Goal: Share content: Distribute website content to other platforms or users

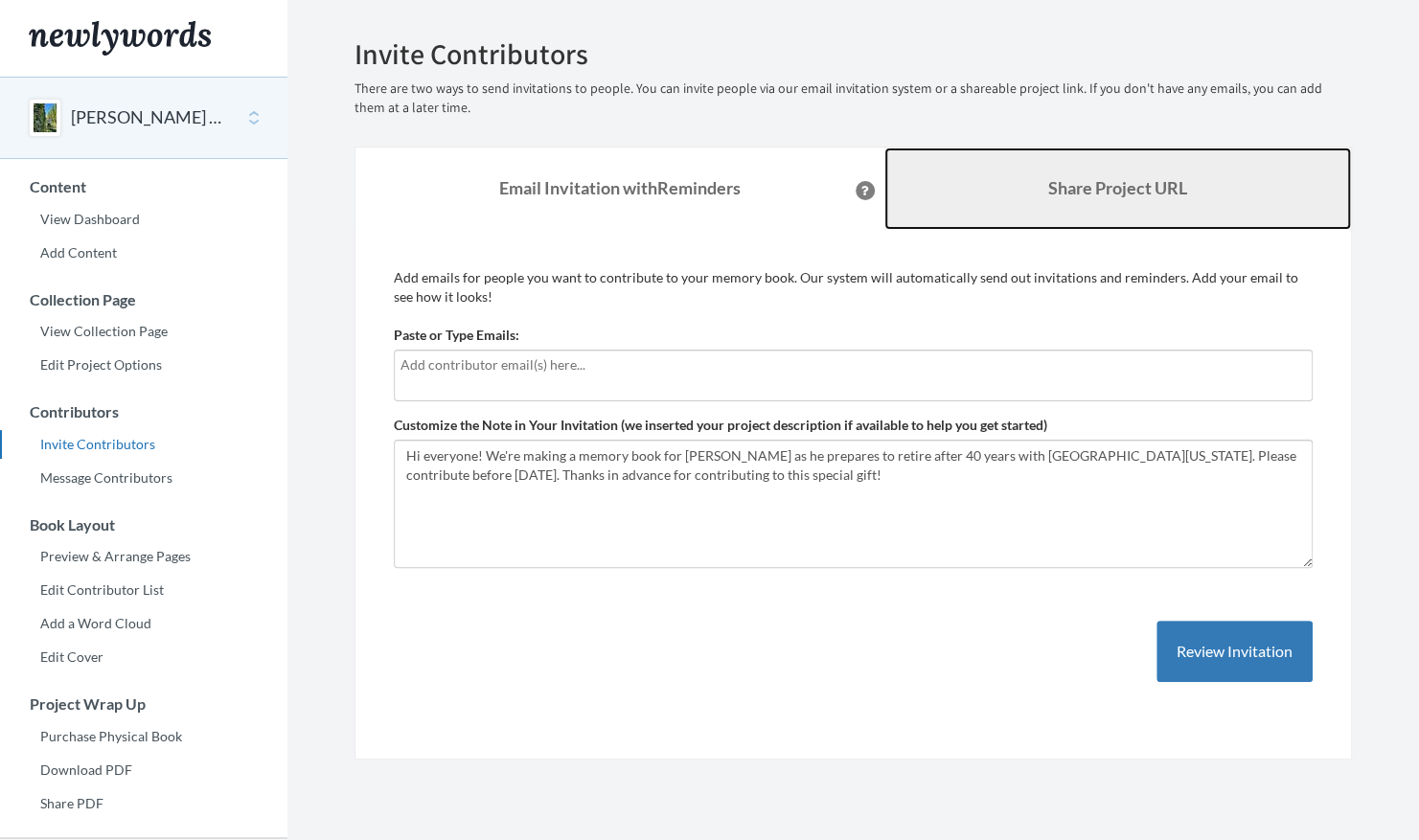
click at [1020, 180] on link "Share Project URL" at bounding box center [1118, 188] width 467 height 83
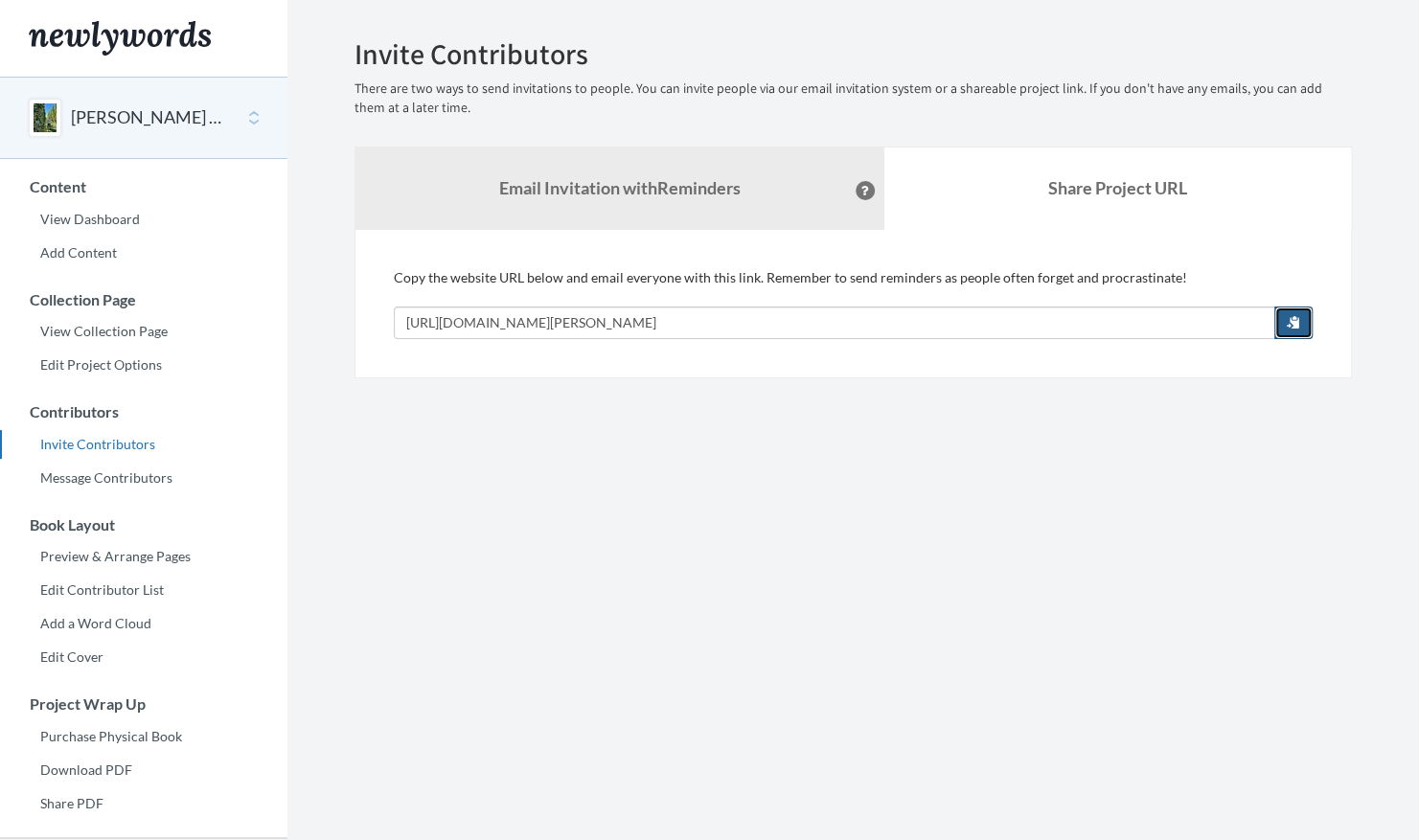
click at [1291, 322] on span "button" at bounding box center [1293, 321] width 13 height 13
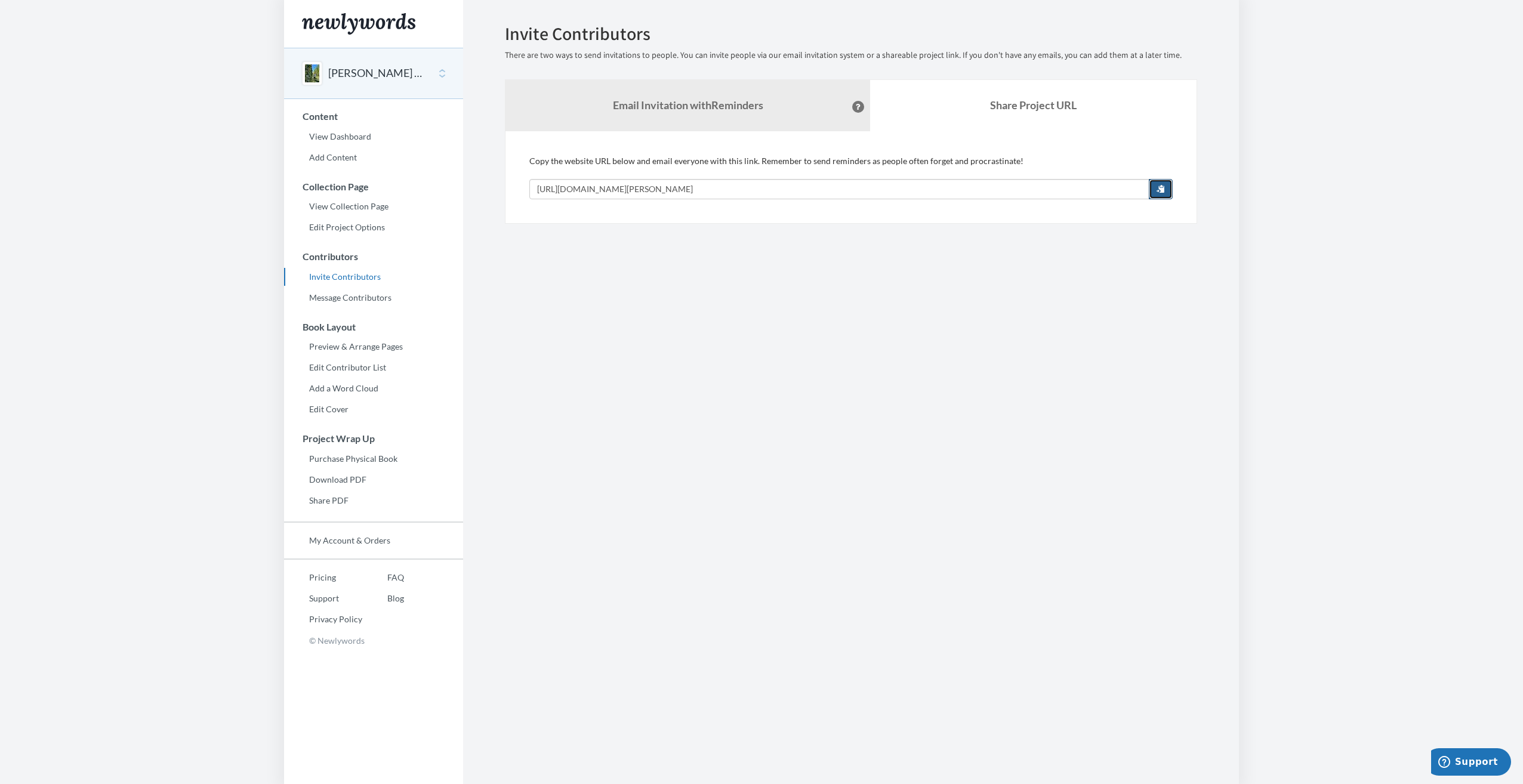
click at [883, 193] on button "button" at bounding box center [1161, 189] width 24 height 20
click at [827, 301] on section "Emails have been sent! Invite Contributors There are two ways to send invitatio…" at bounding box center [851, 392] width 776 height 784
click at [444, 80] on div "[PERSON_NAME] Retirement Memory Book" at bounding box center [373, 73] width 179 height 51
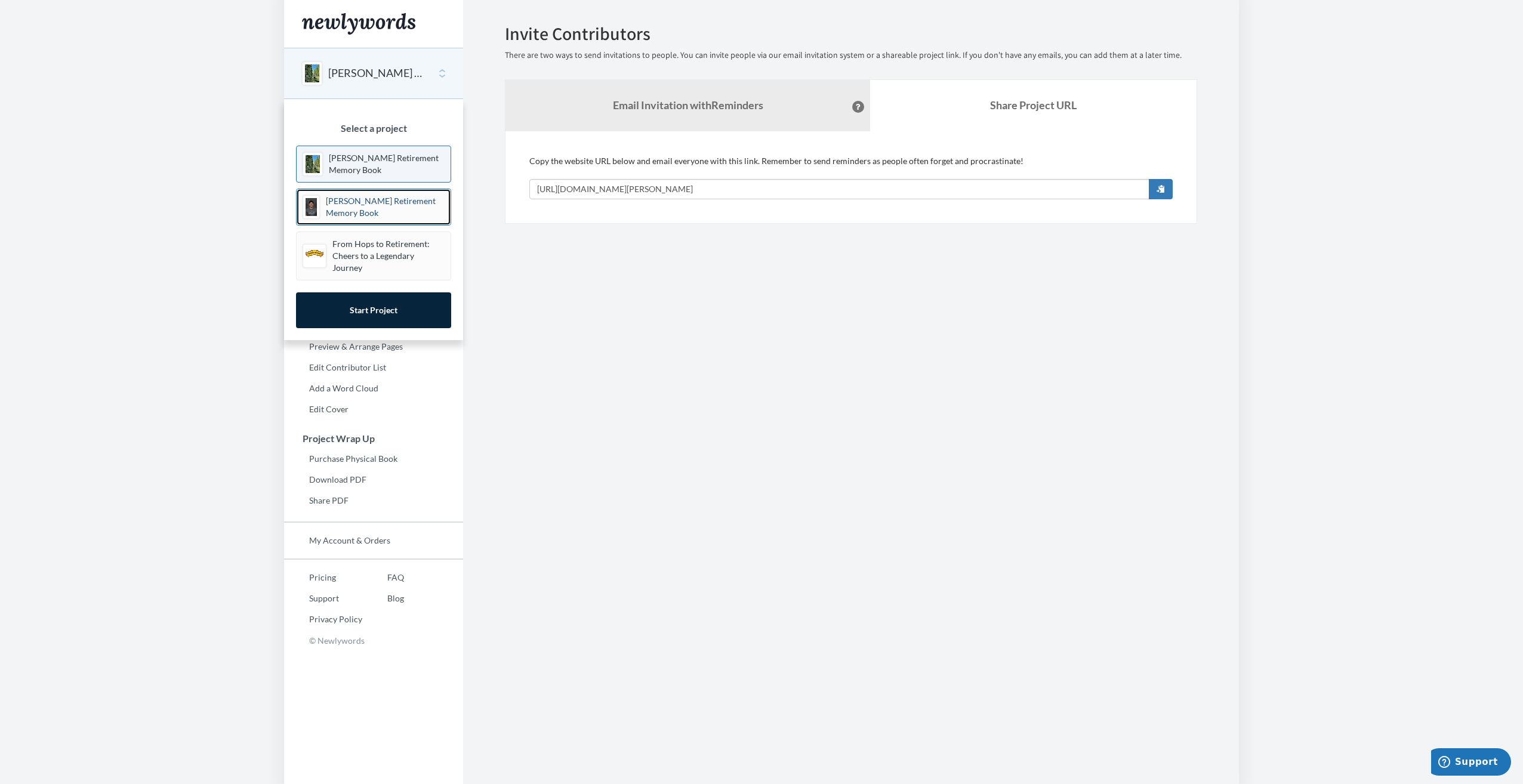
click at [358, 198] on p "[PERSON_NAME] Retirement Memory Book" at bounding box center [385, 207] width 119 height 24
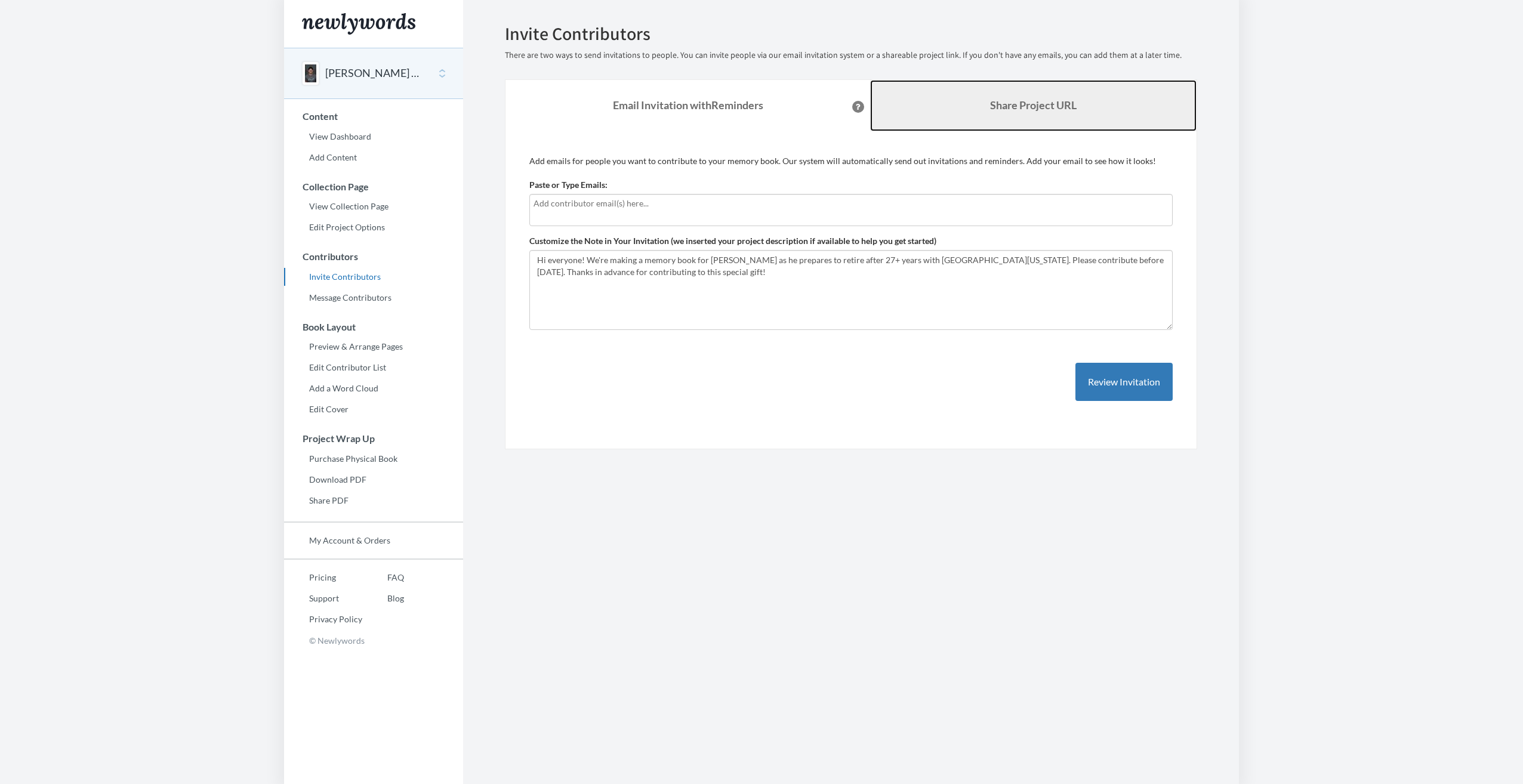
click at [1008, 109] on b "Share Project URL" at bounding box center [1034, 105] width 87 height 13
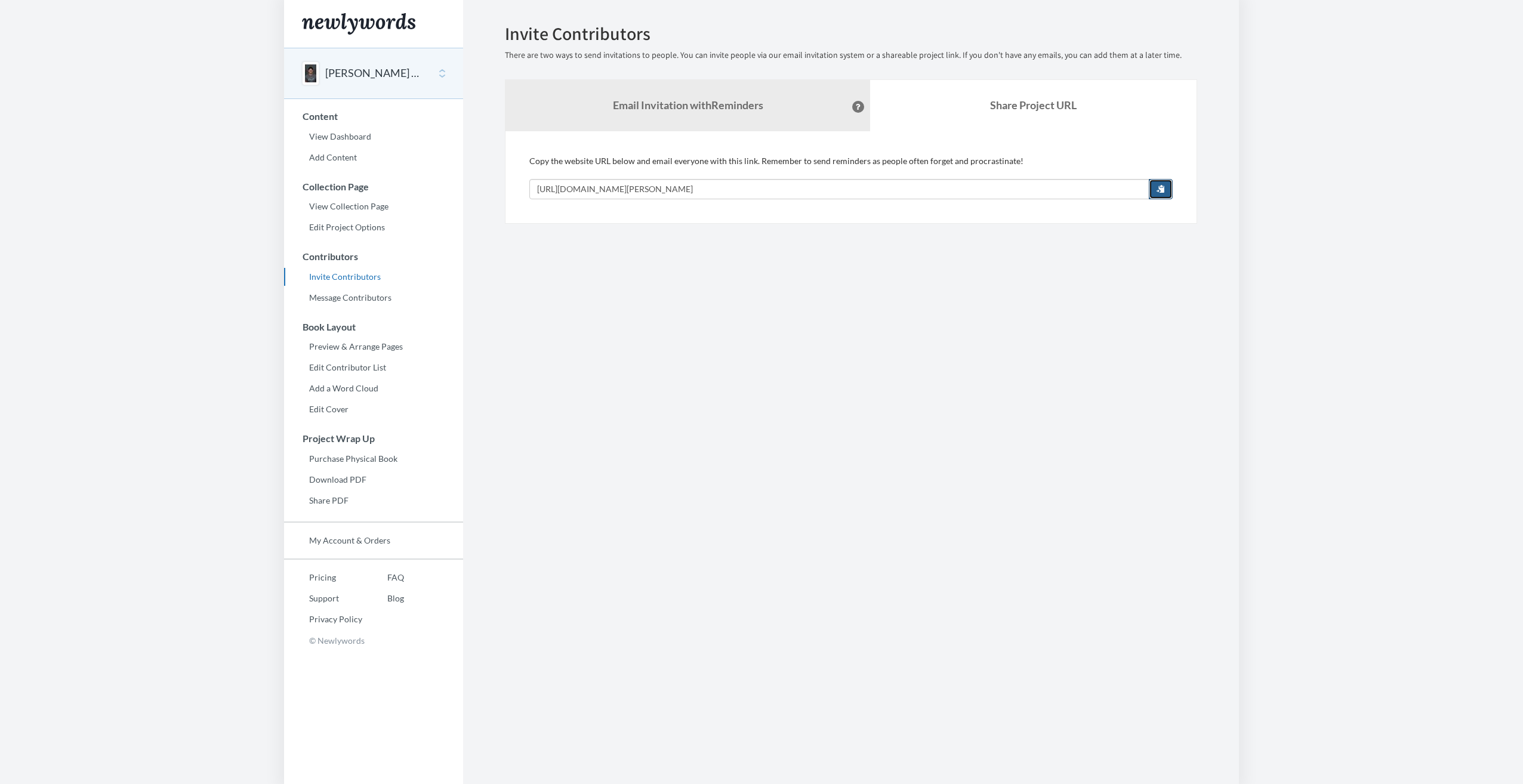
click at [1166, 186] on button "button" at bounding box center [1161, 189] width 24 height 20
drag, startPoint x: 341, startPoint y: 347, endPoint x: 354, endPoint y: 344, distance: 13.3
click at [341, 347] on link "Preview & Arrange Pages" at bounding box center [373, 346] width 179 height 18
